Goal: Task Accomplishment & Management: Use online tool/utility

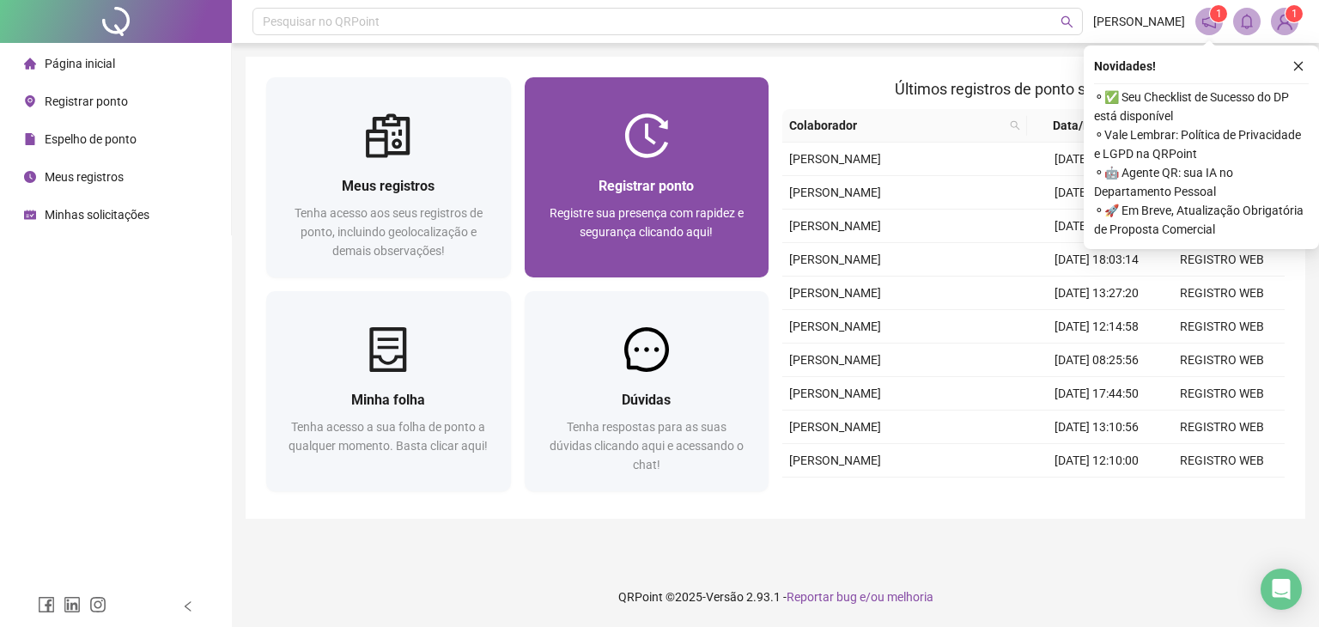
click at [628, 178] on span "Registrar ponto" at bounding box center [645, 186] width 95 height 16
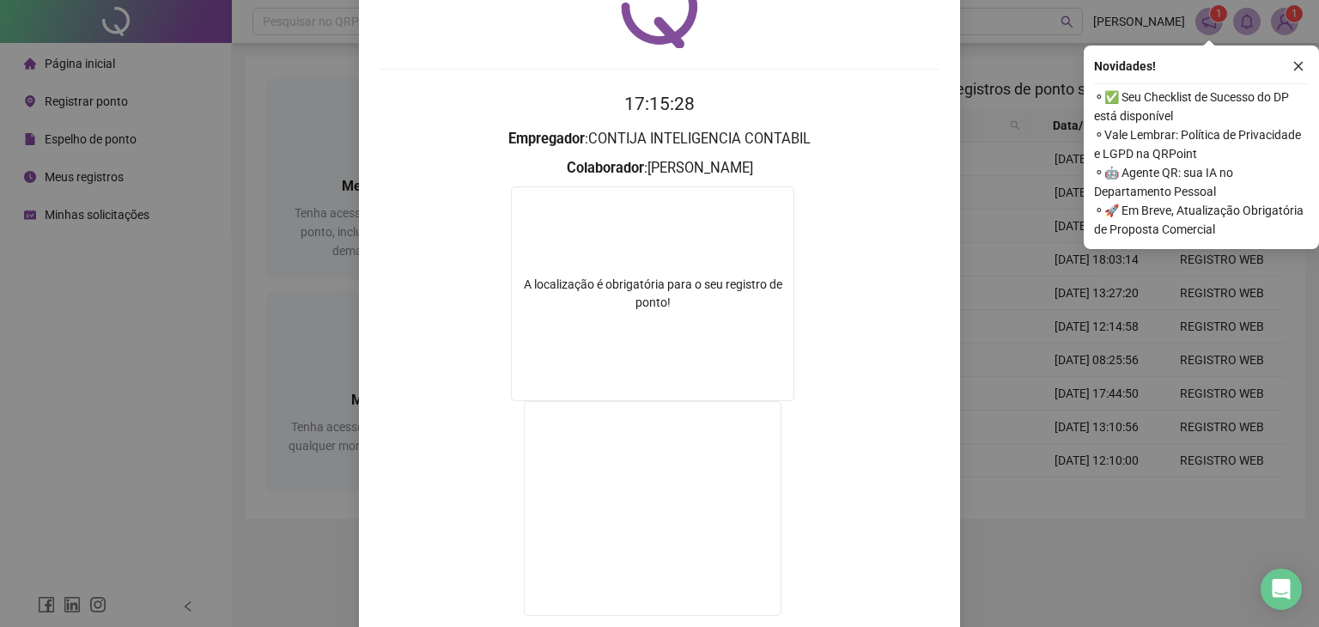
scroll to position [114, 0]
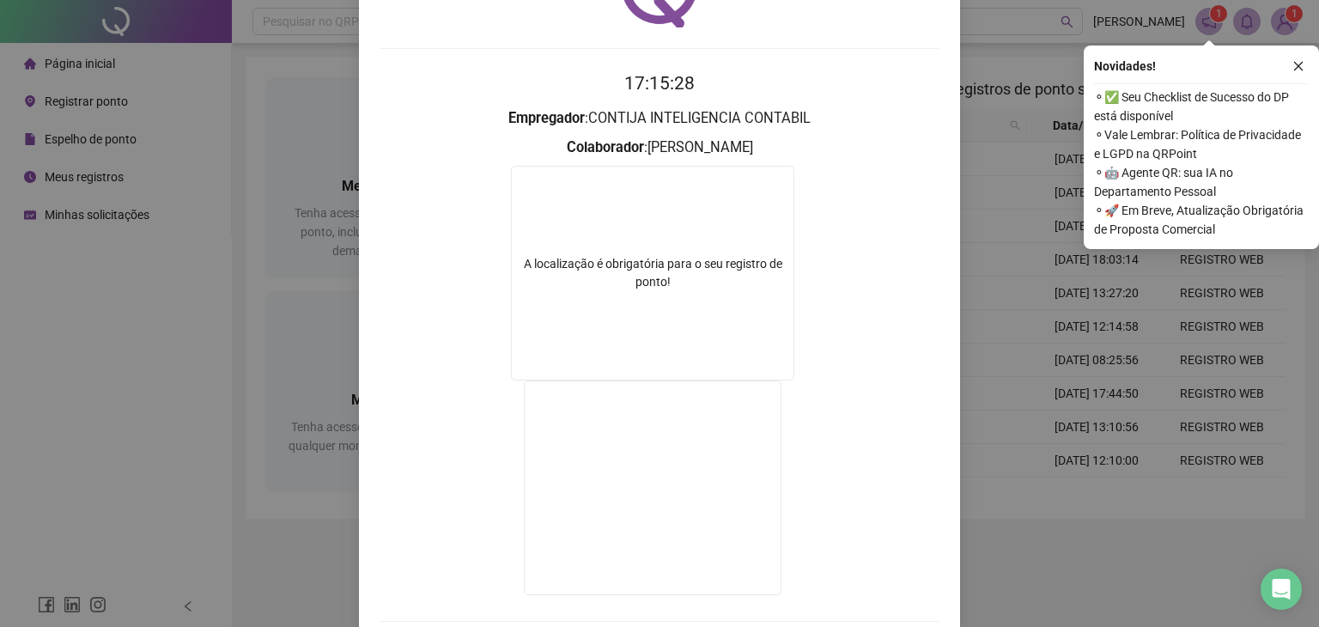
drag, startPoint x: 1302, startPoint y: 355, endPoint x: 1318, endPoint y: 349, distance: 16.6
click at [1318, 349] on div "Registro de ponto web 17:15:28 Empregador : CONTIJA INTELIGENCIA CONTABIL Colab…" at bounding box center [659, 313] width 1319 height 627
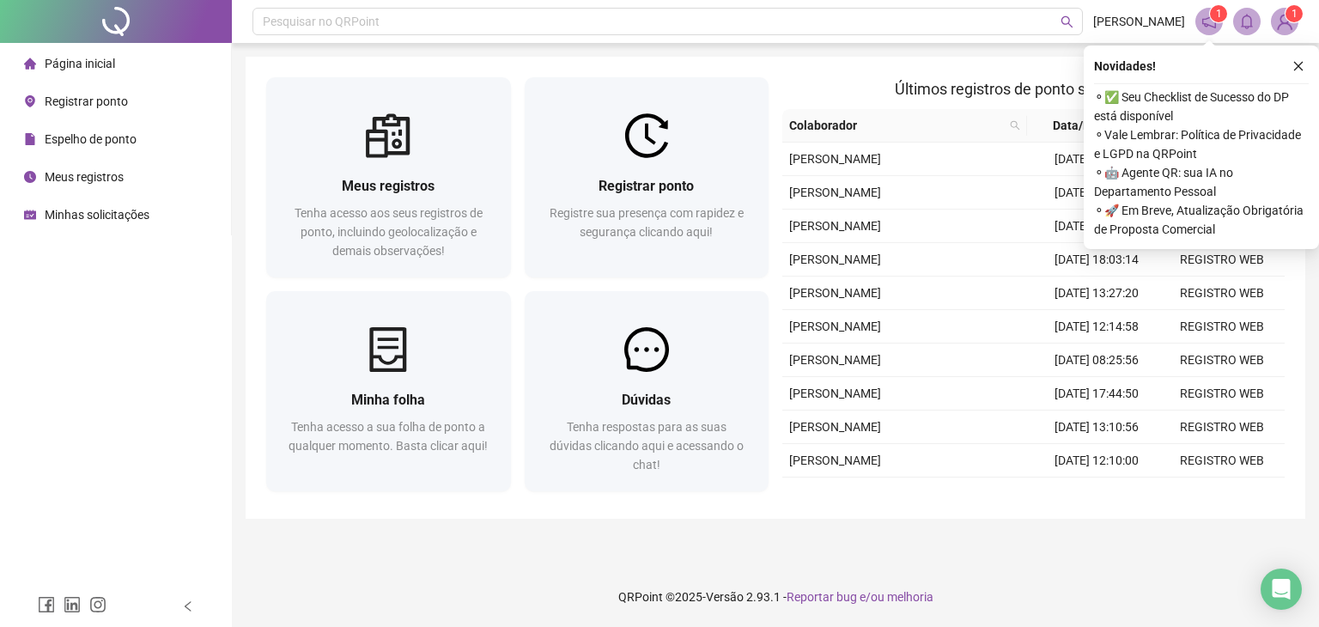
drag, startPoint x: 1318, startPoint y: 349, endPoint x: 1171, endPoint y: 314, distance: 150.8
click at [1171, 314] on div "Pesquisar no QRPoint [PERSON_NAME] 1 1 Meus registros Tenha acesso aos seus reg…" at bounding box center [775, 313] width 1087 height 627
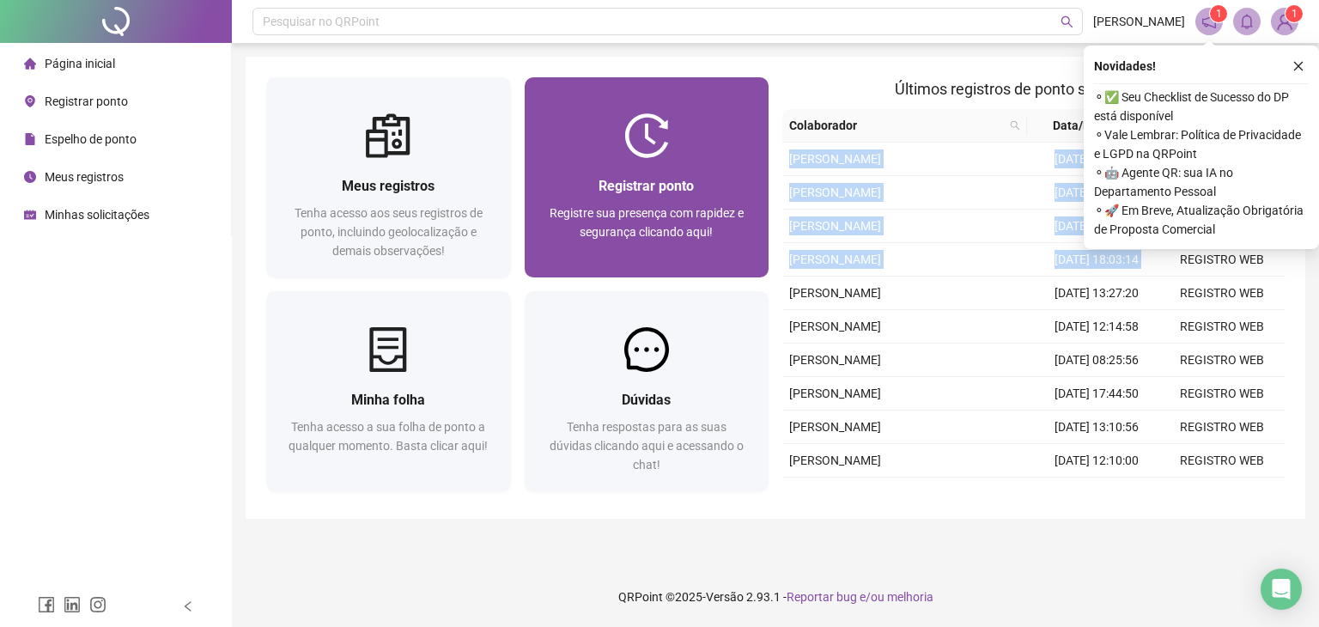
click at [728, 189] on div "Registrar ponto" at bounding box center [646, 185] width 203 height 21
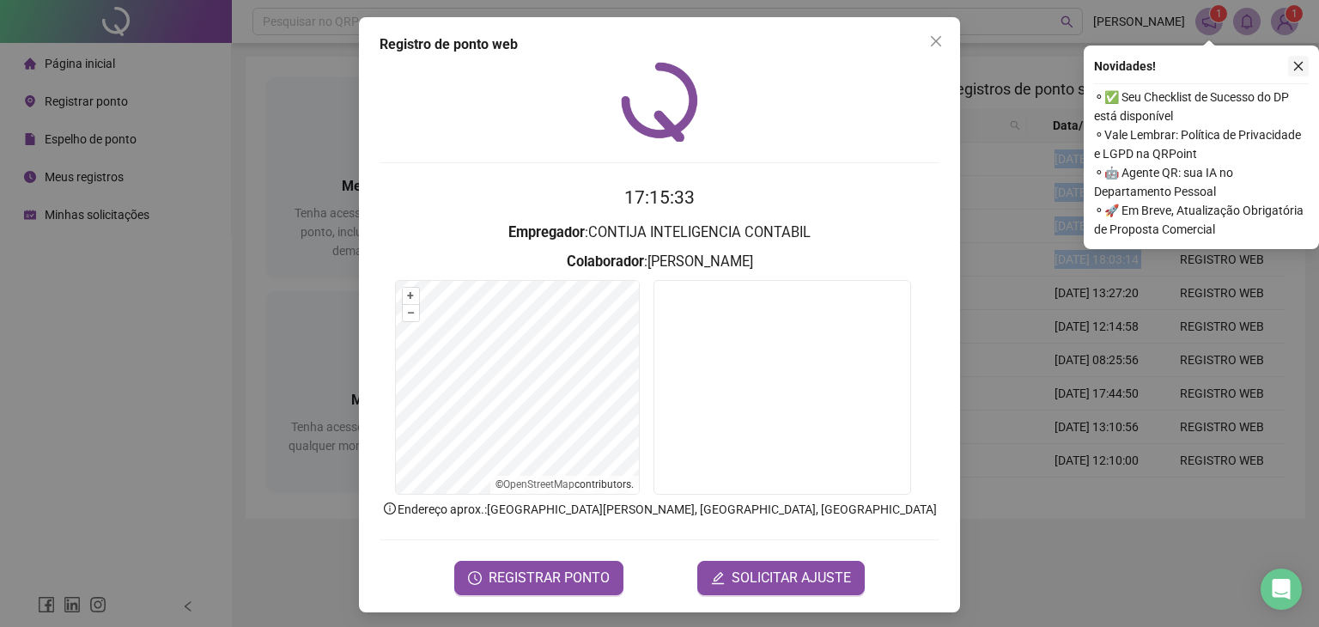
click at [1296, 66] on icon "close" at bounding box center [1298, 66] width 9 height 9
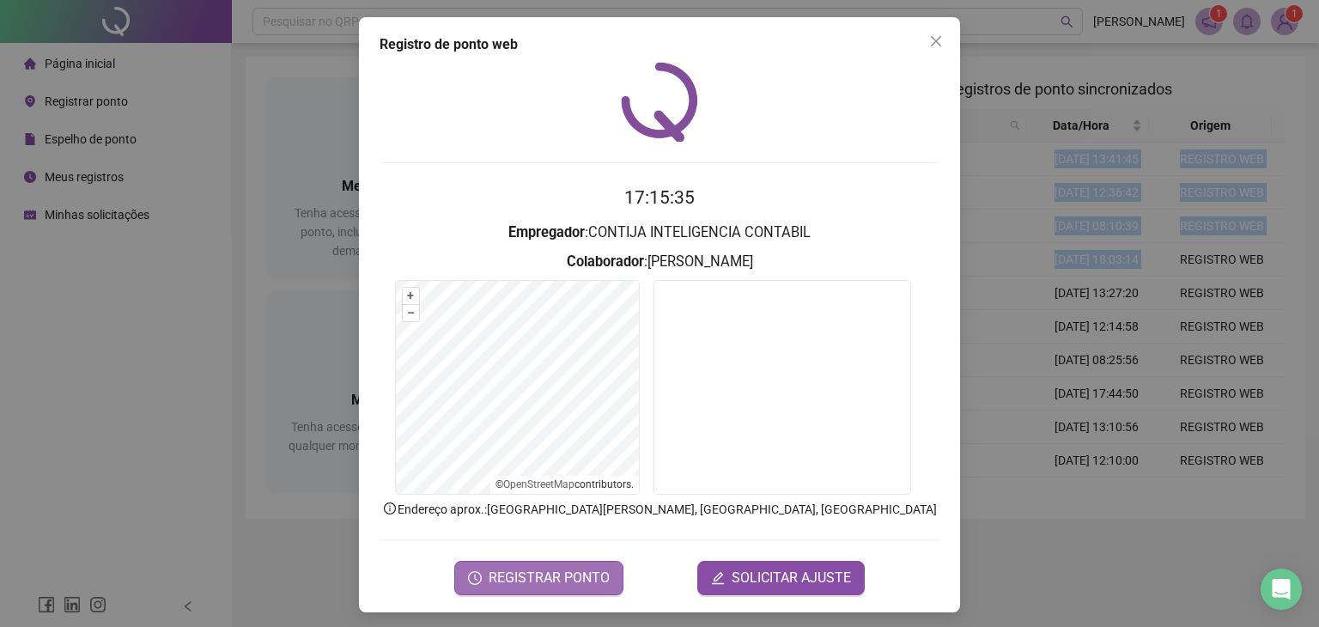
click at [539, 574] on span "REGISTRAR PONTO" at bounding box center [548, 577] width 121 height 21
